Goal: Find specific page/section: Find specific page/section

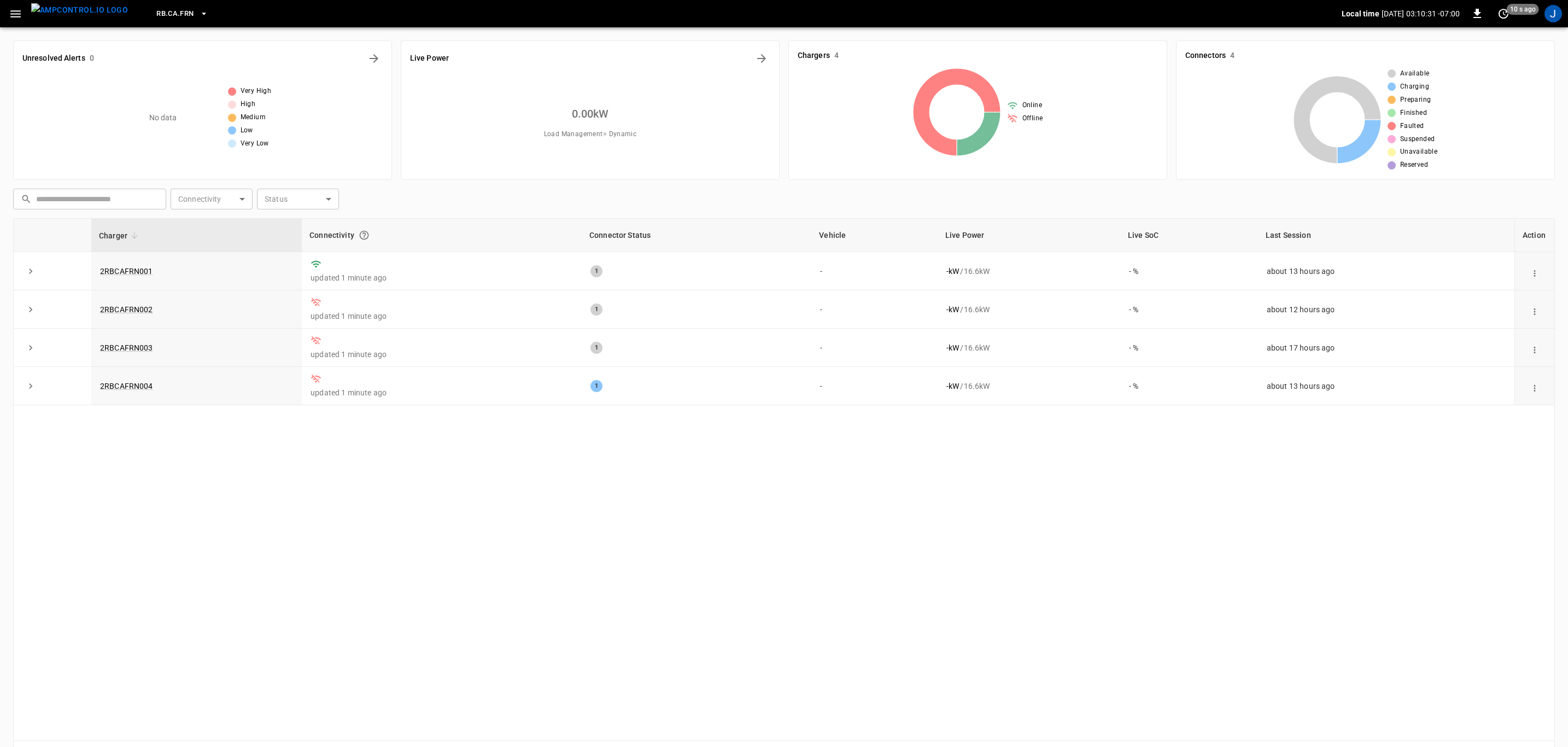
click at [201, 13] on icon "button" at bounding box center [203, 13] width 5 height 2
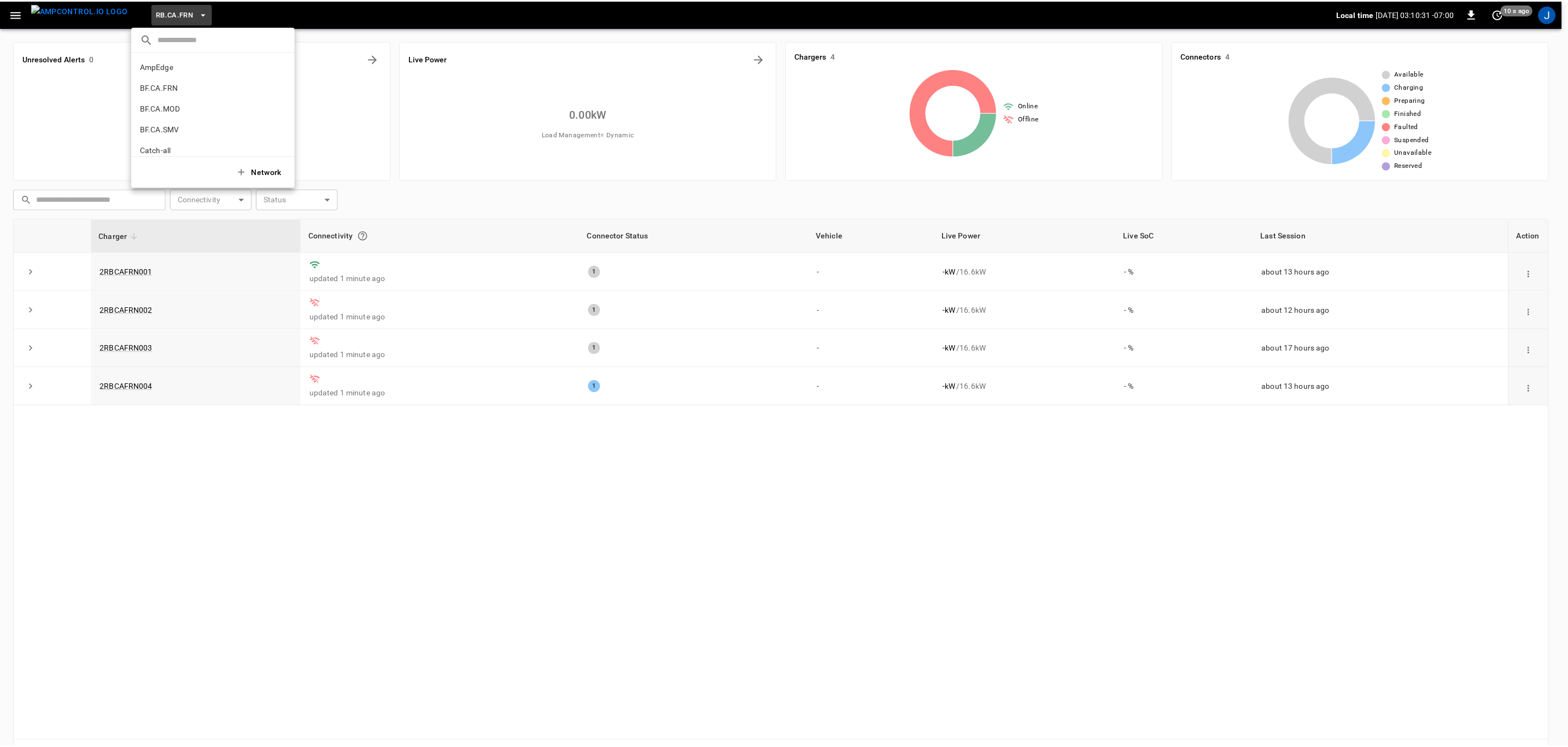
scroll to position [579, 0]
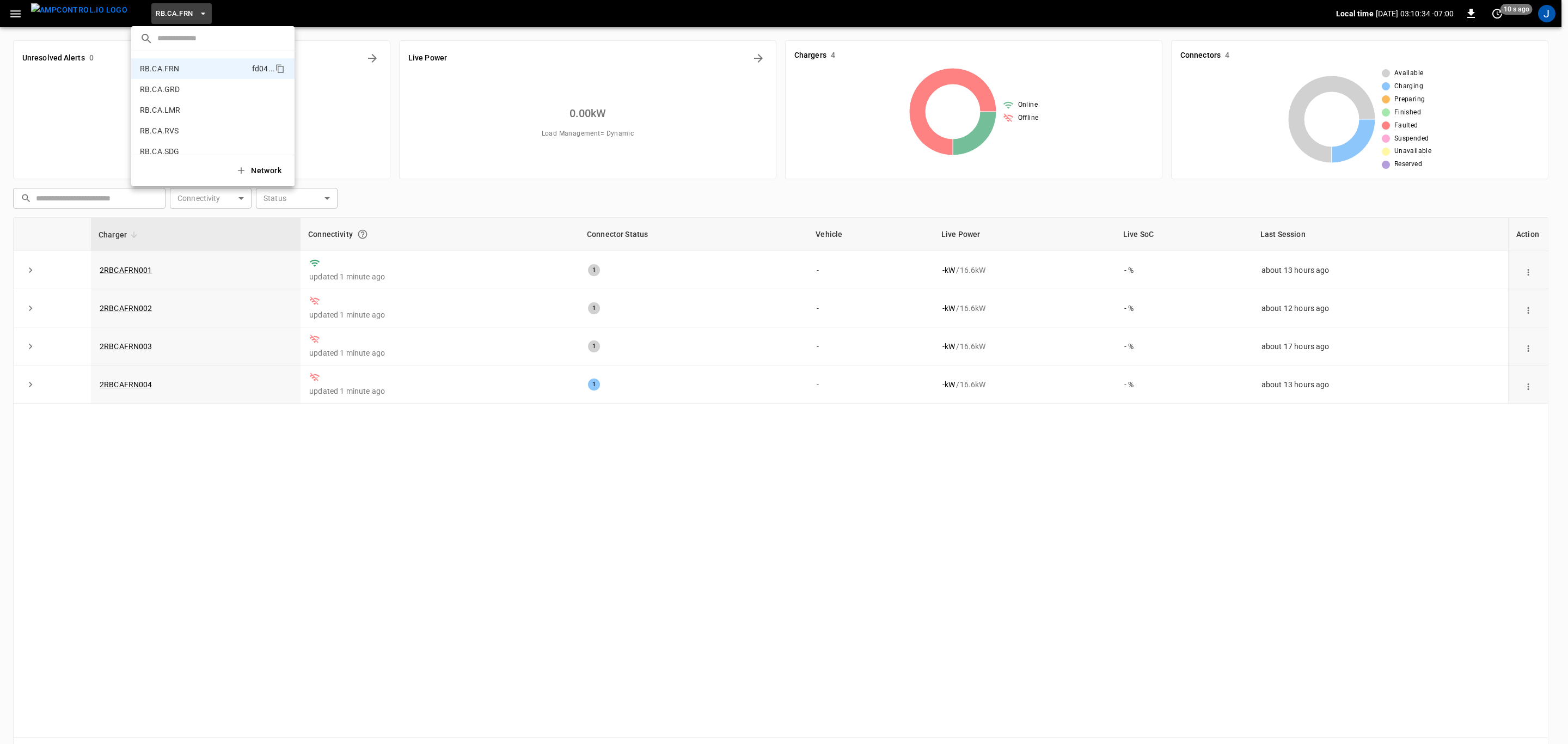
click at [163, 89] on p "RB.CA.GRD" at bounding box center [160, 89] width 40 height 11
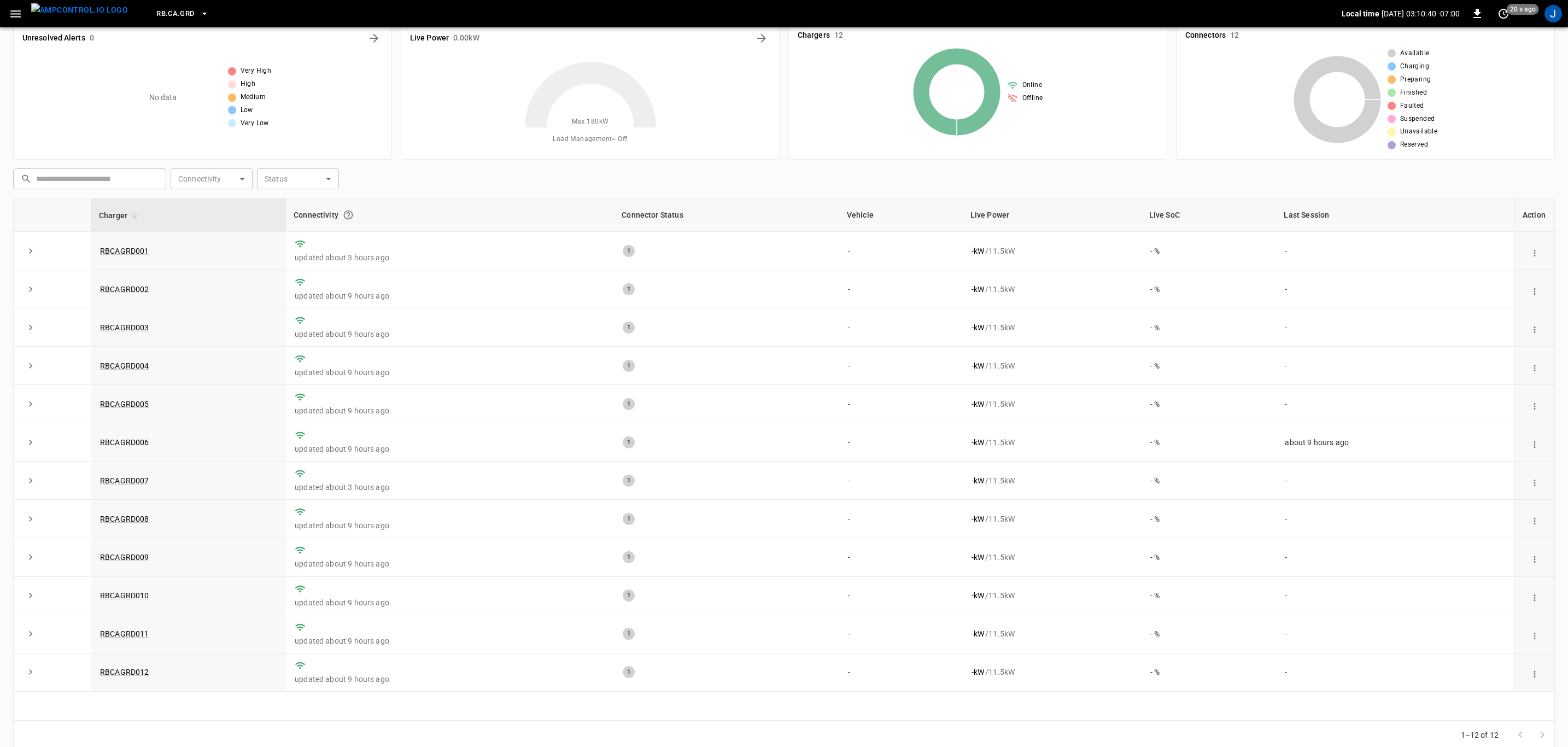
scroll to position [37, 0]
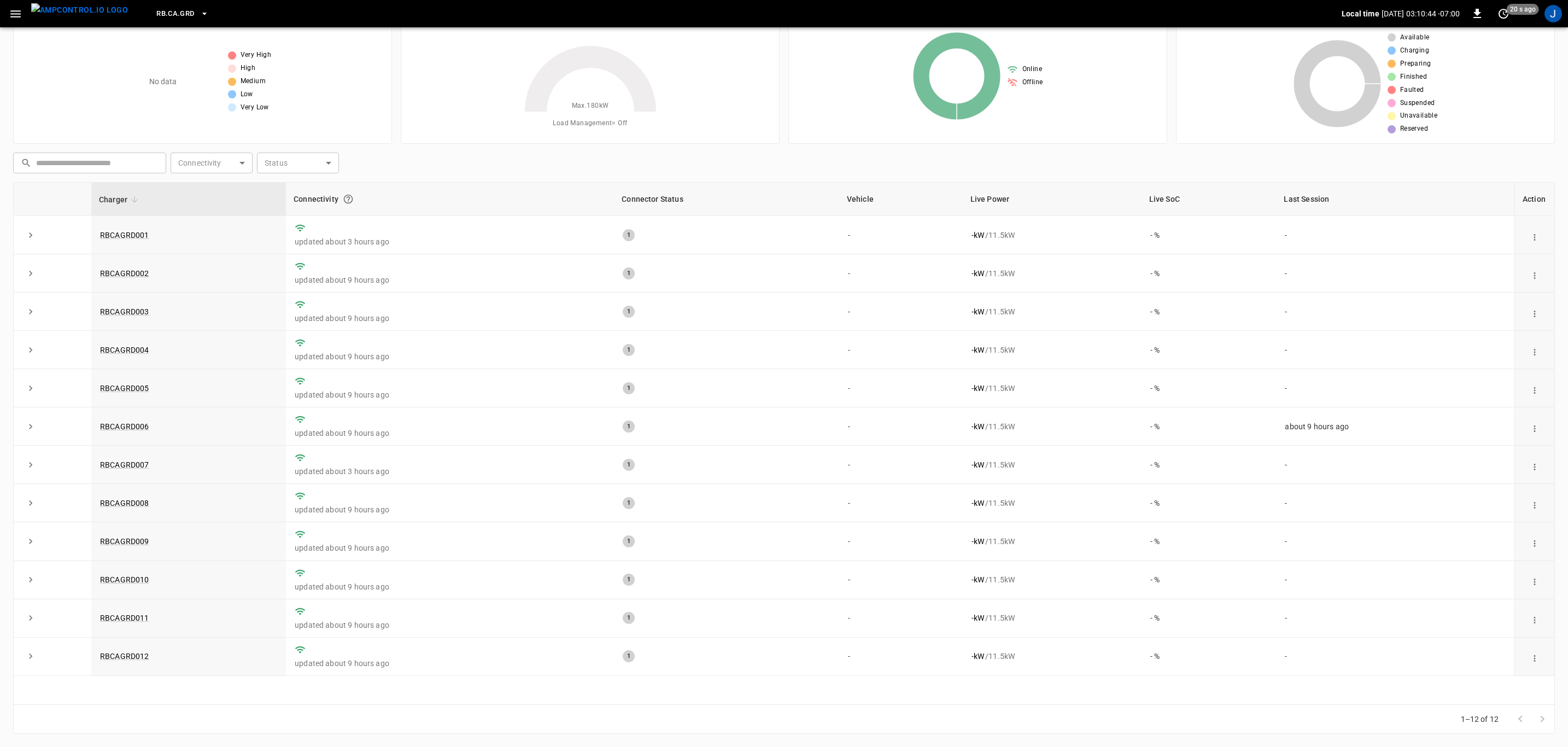
click at [127, 236] on link "RBCAGRD001" at bounding box center [125, 235] width 49 height 9
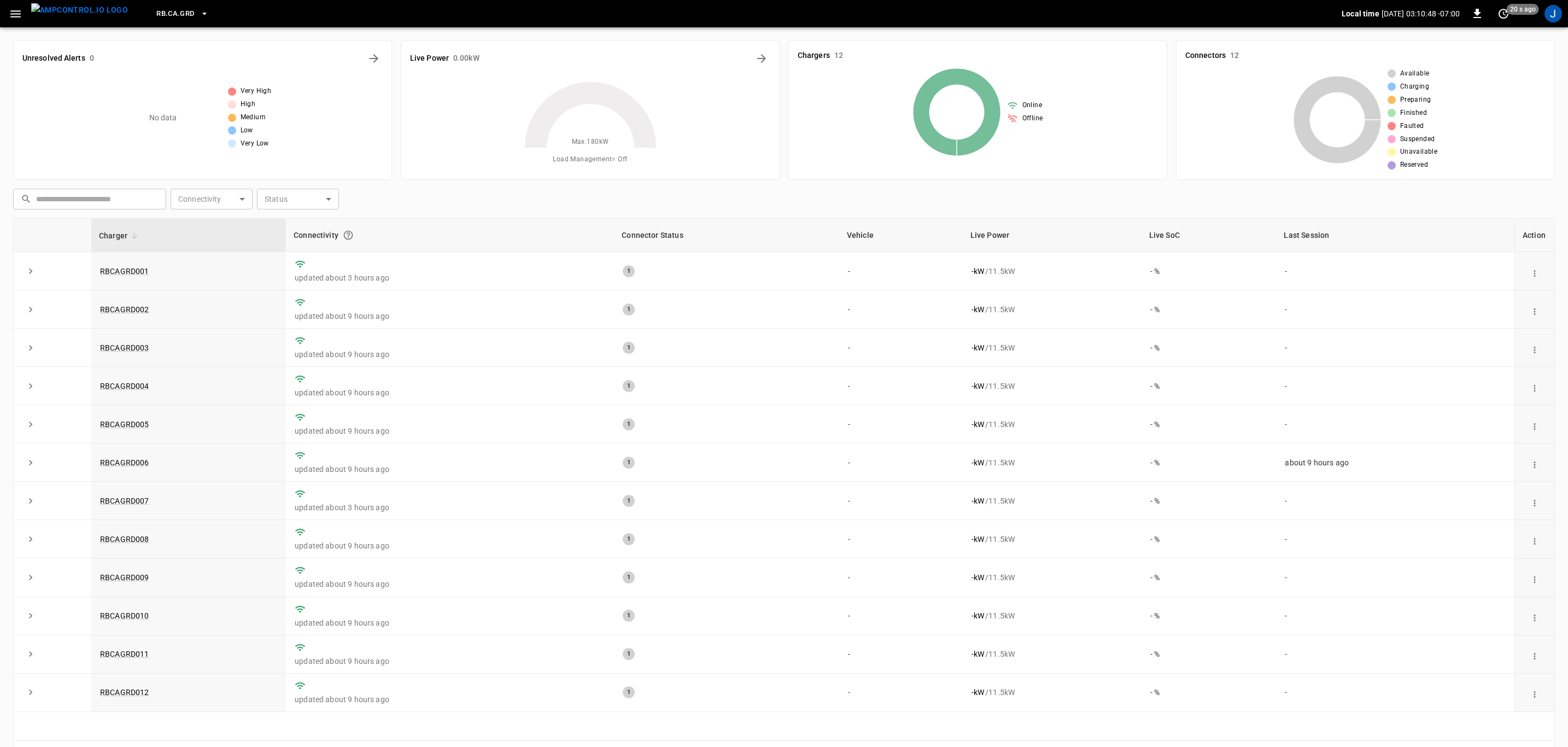
scroll to position [37, 0]
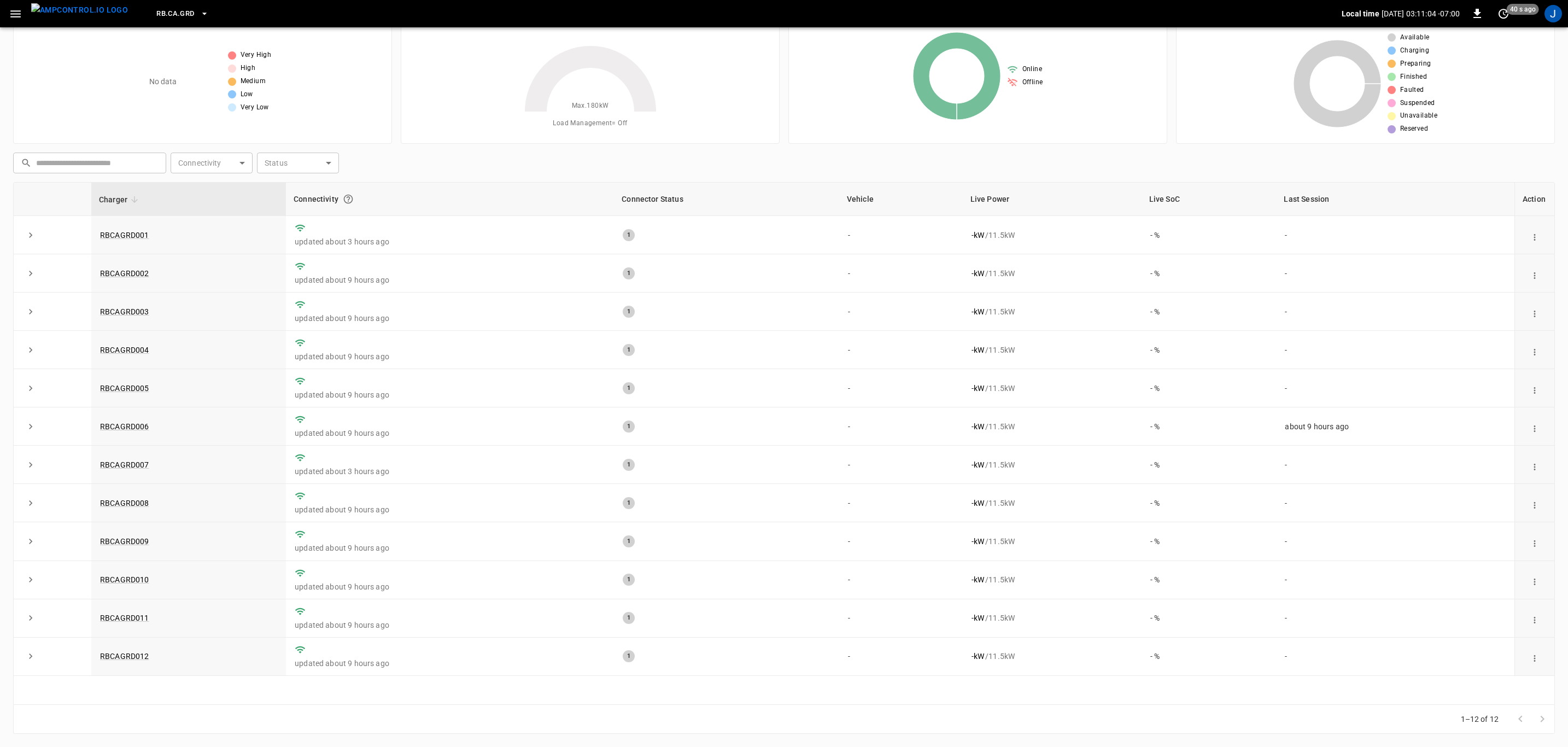
click at [132, 386] on link "RBCAGRD005" at bounding box center [125, 389] width 49 height 9
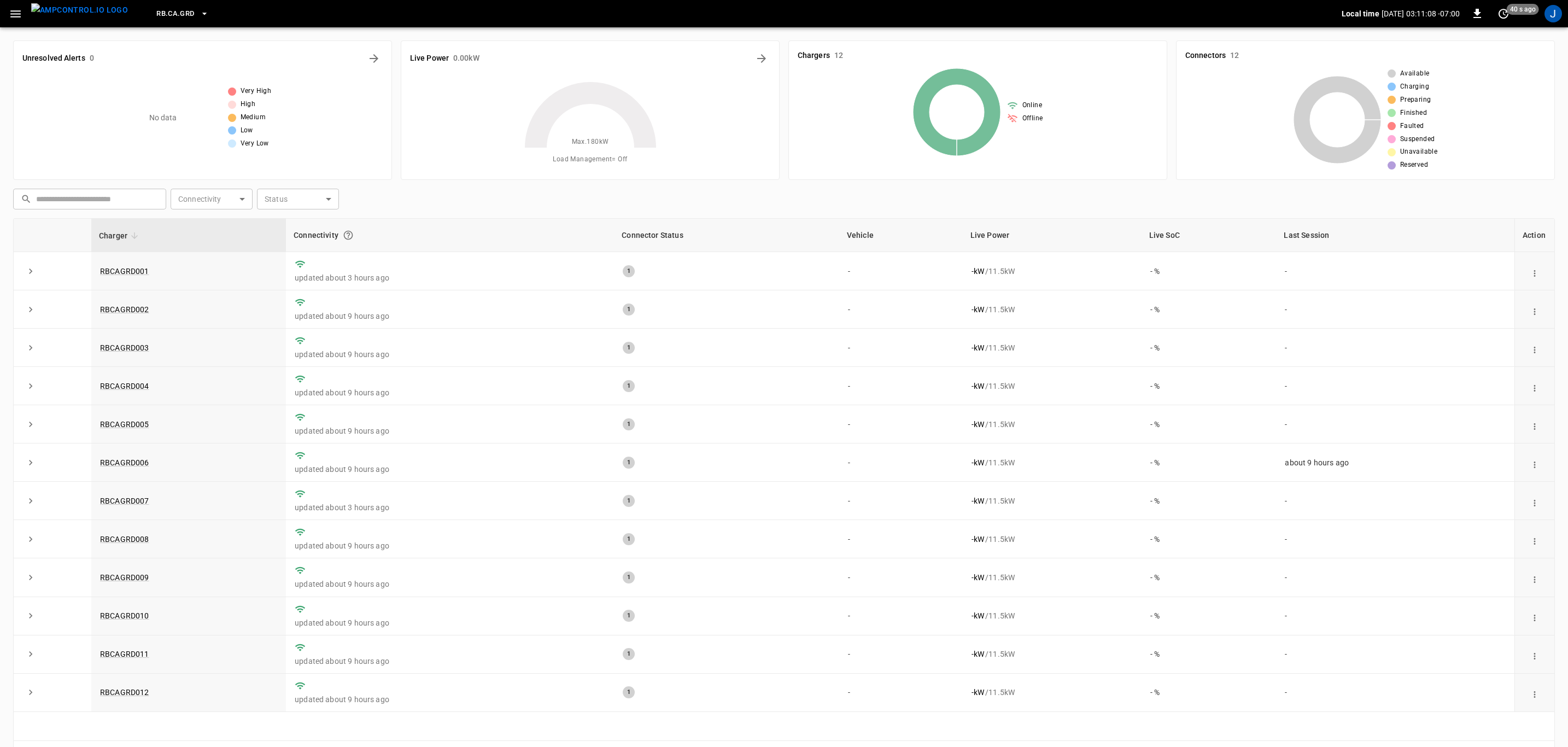
scroll to position [37, 0]
